Goal: Information Seeking & Learning: Find contact information

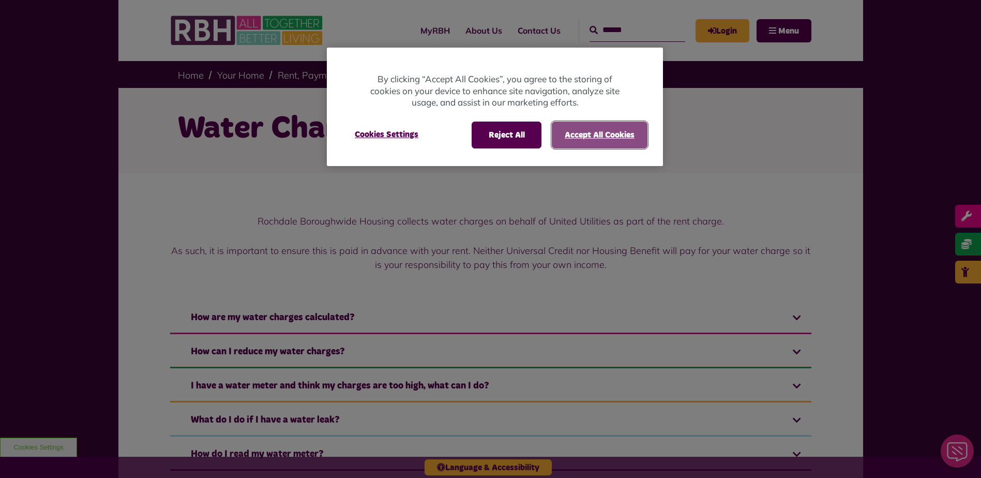
click at [601, 142] on button "Accept All Cookies" at bounding box center [600, 134] width 96 height 27
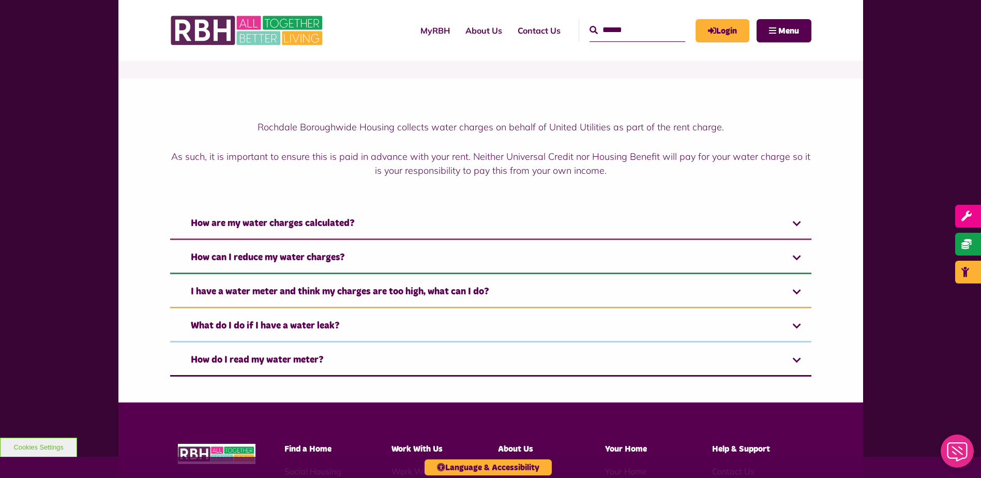
scroll to position [104, 0]
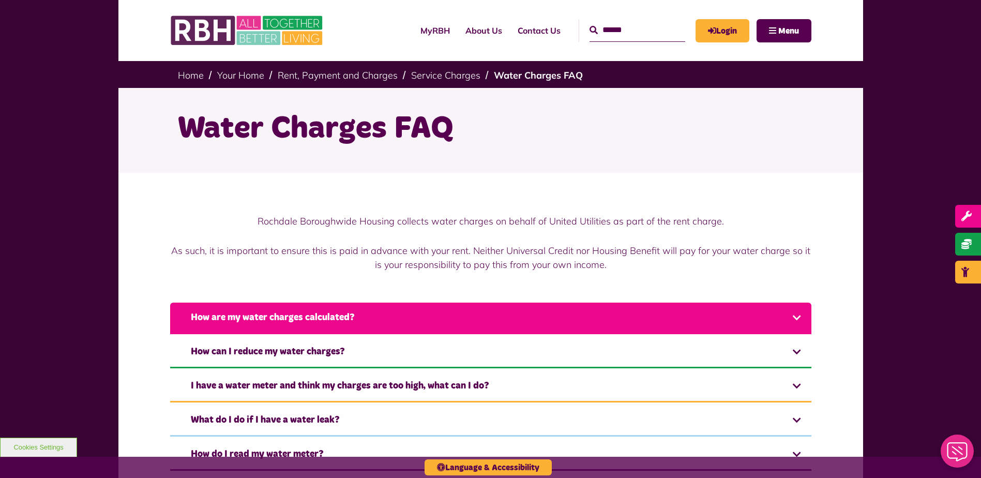
click at [784, 311] on link "How are my water charges calculated?" at bounding box center [490, 318] width 641 height 32
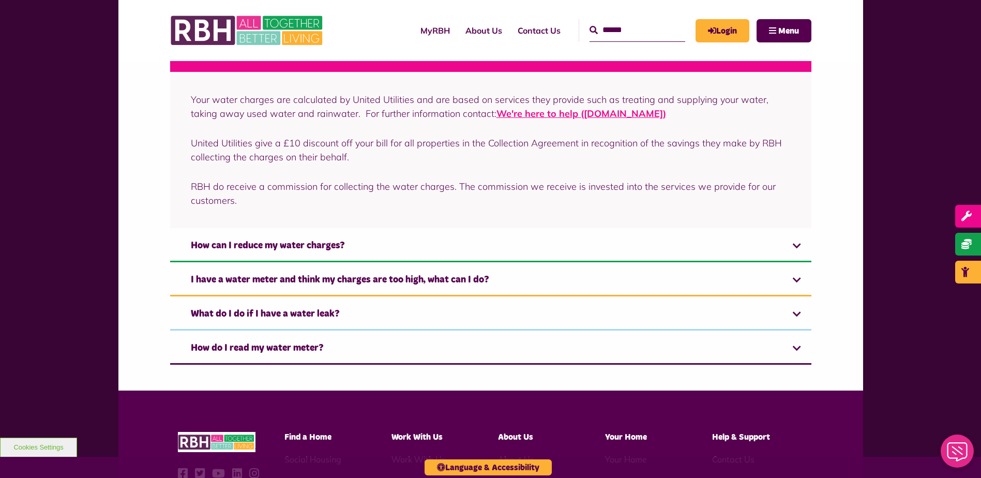
scroll to position [264, 0]
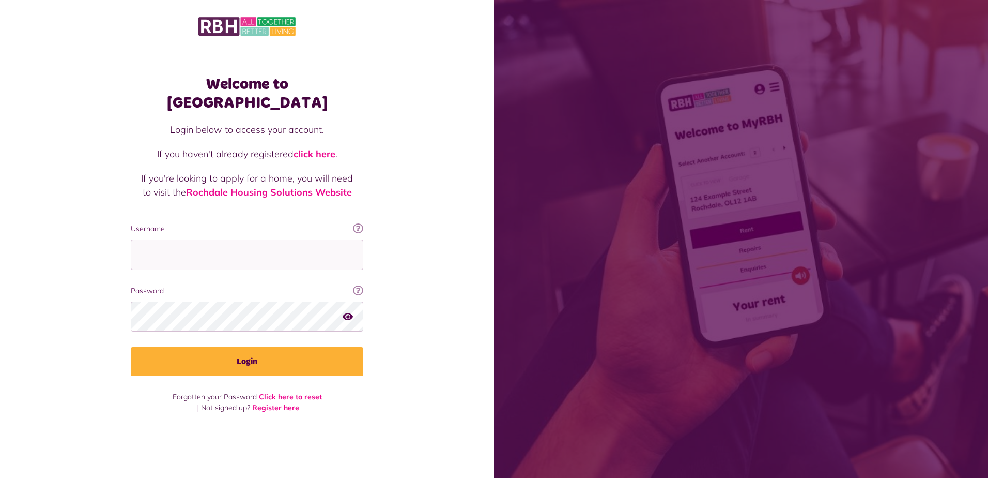
click at [248, 24] on img at bounding box center [247, 27] width 97 height 22
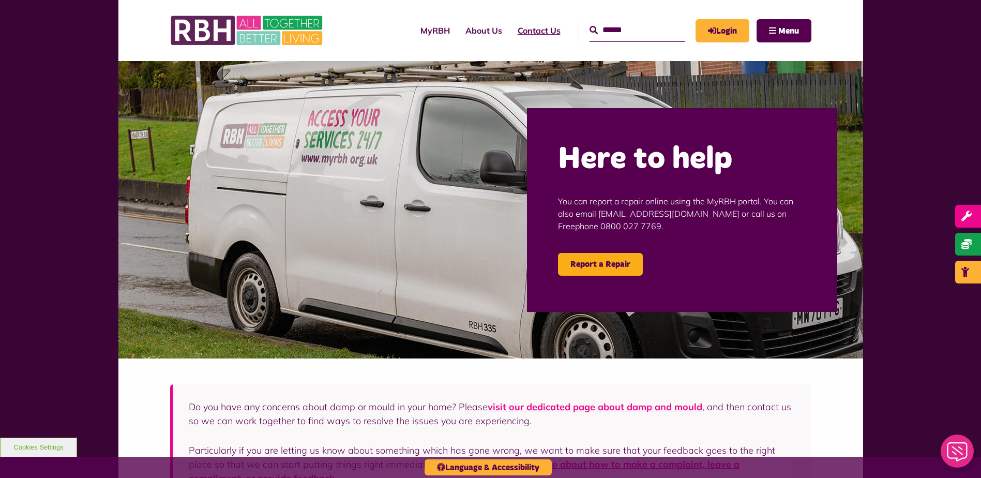
click at [527, 35] on link "Contact Us" at bounding box center [539, 31] width 58 height 28
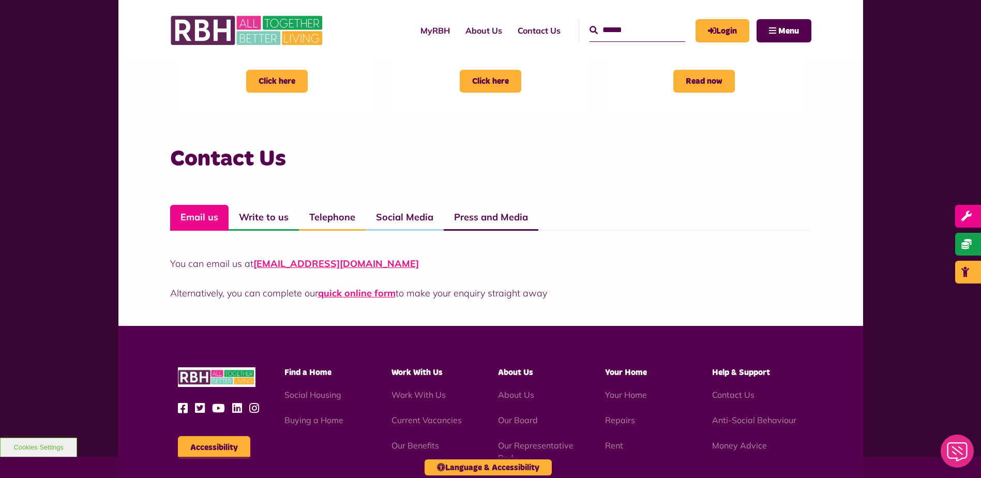
scroll to position [651, 0]
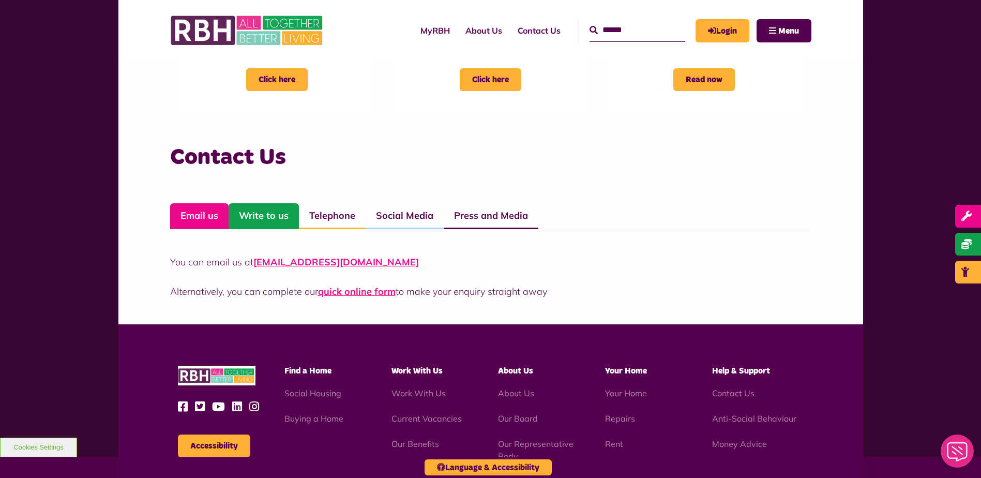
click at [274, 211] on link "Write to us" at bounding box center [263, 216] width 70 height 26
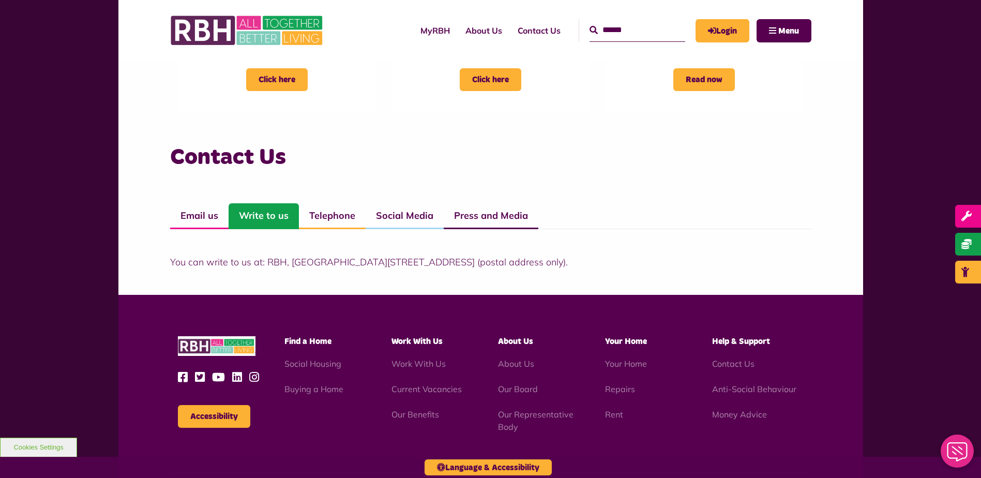
drag, startPoint x: 548, startPoint y: 261, endPoint x: 265, endPoint y: 266, distance: 282.8
click at [265, 266] on p "You can write to us at: RBH, Unique Enterprise Centre, Belfield Road, Rochdale,…" at bounding box center [490, 262] width 641 height 14
drag, startPoint x: 265, startPoint y: 266, endPoint x: 292, endPoint y: 261, distance: 27.0
copy p "RBH, Unique Enterprise Centre, Belfield Road, Rochdale, OL16 2UP"
drag, startPoint x: 428, startPoint y: 275, endPoint x: 470, endPoint y: 275, distance: 42.4
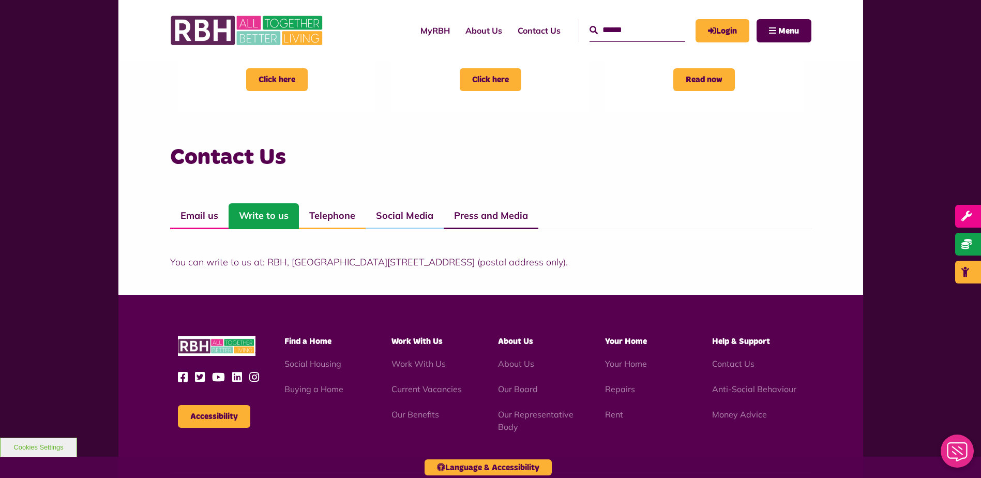
click at [428, 275] on div "Contact Us Email us Write to us Telephone Social Media Press and Media You can …" at bounding box center [490, 216] width 744 height 157
drag, startPoint x: 546, startPoint y: 262, endPoint x: 507, endPoint y: 263, distance: 39.8
click at [507, 263] on p "You can write to us at: RBH, Unique Enterprise Centre, Belfield Road, Rochdale,…" at bounding box center [490, 262] width 641 height 14
copy p "OL16 2UP"
